Goal: Communication & Community: Answer question/provide support

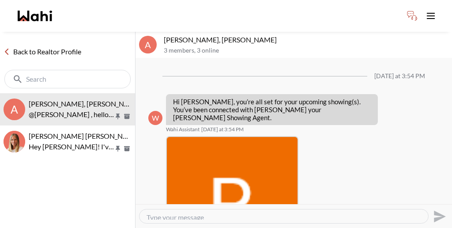
scroll to position [331, 0]
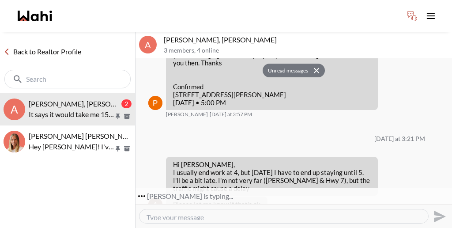
scroll to position [410, 0]
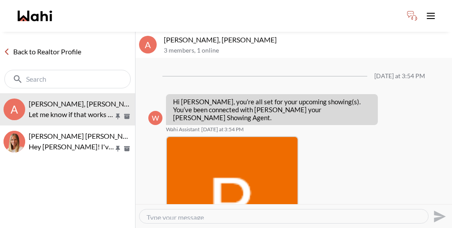
scroll to position [383, 0]
